Goal: Information Seeking & Learning: Find specific fact

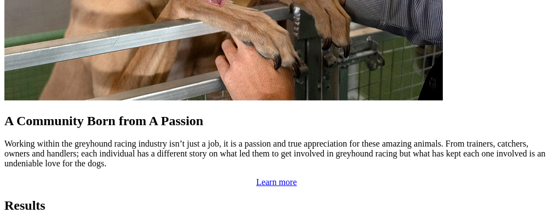
scroll to position [1096, 0]
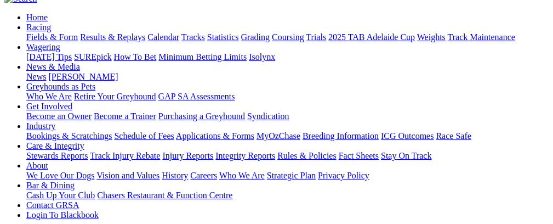
scroll to position [109, 0]
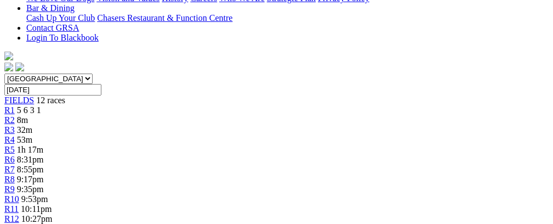
scroll to position [282, 0]
